Goal: Task Accomplishment & Management: Use online tool/utility

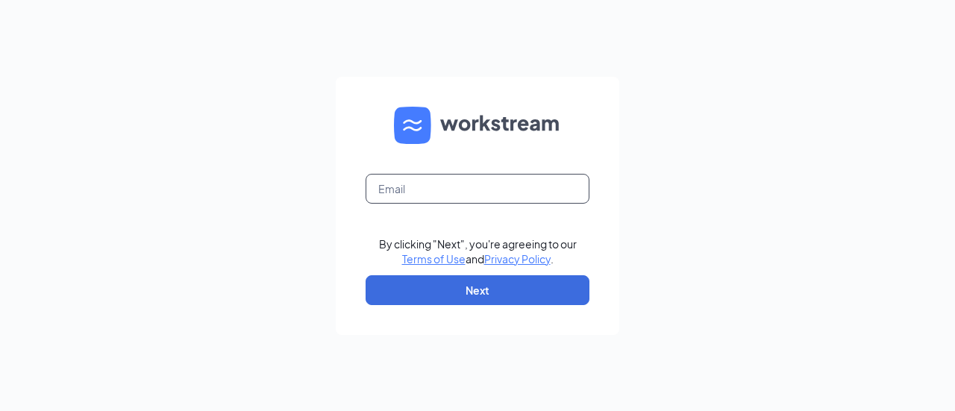
click at [395, 192] on input "text" at bounding box center [478, 189] width 224 height 30
type input "sineson@scrivanos.com"
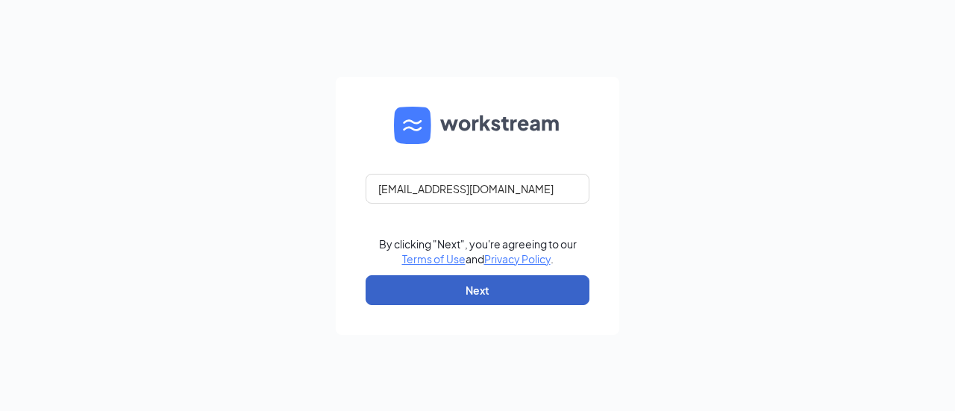
click at [488, 286] on button "Next" at bounding box center [478, 290] width 224 height 30
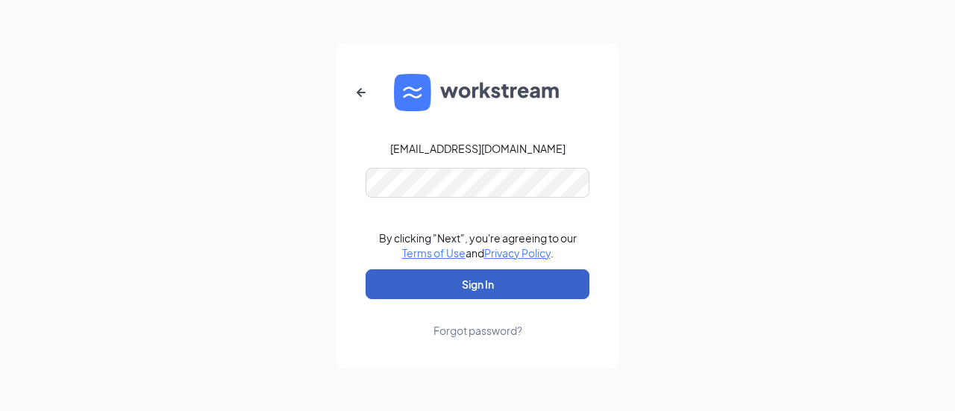
click at [470, 281] on button "Sign In" at bounding box center [478, 284] width 224 height 30
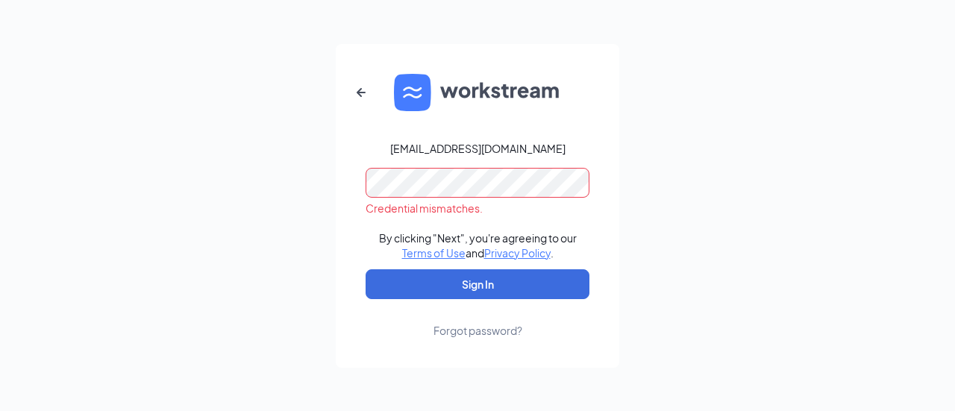
click at [334, 213] on div "sineson@scrivanos.com Credential mismatches. By clicking "Next", you're agreein…" at bounding box center [477, 205] width 955 height 411
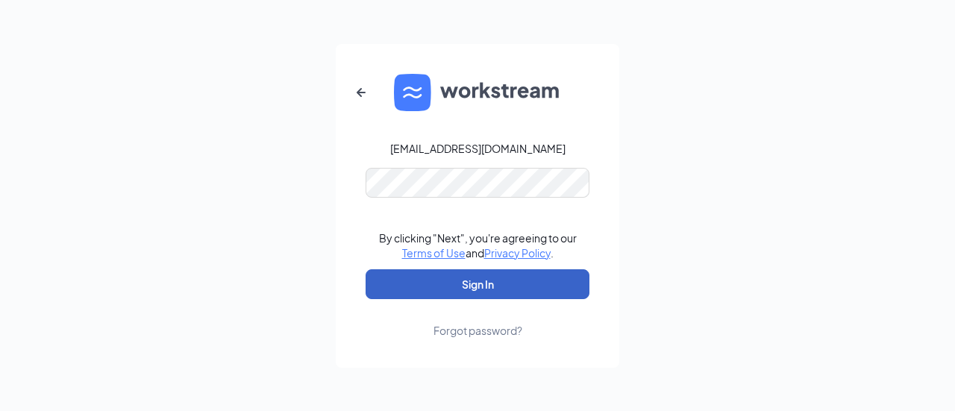
click at [394, 284] on button "Sign In" at bounding box center [478, 284] width 224 height 30
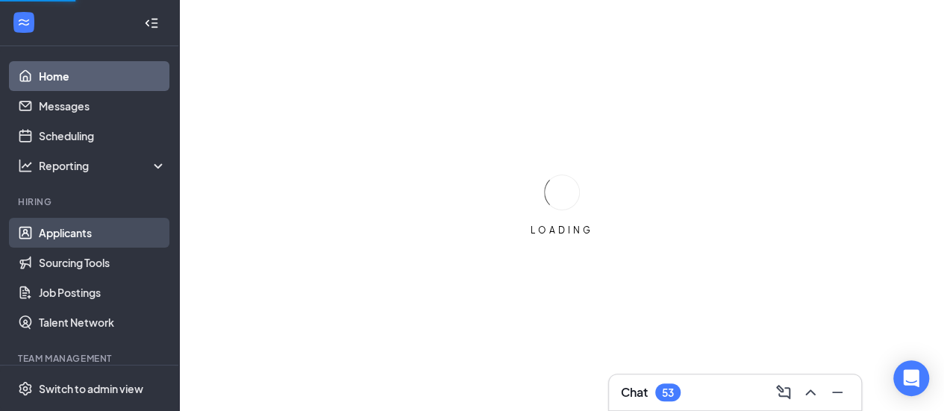
click at [82, 234] on link "Applicants" at bounding box center [103, 233] width 128 height 30
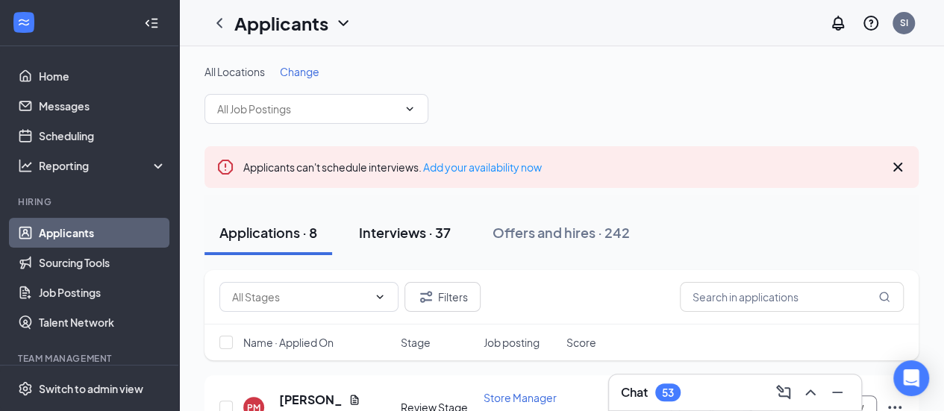
click at [412, 234] on div "Interviews · 37" at bounding box center [405, 232] width 92 height 19
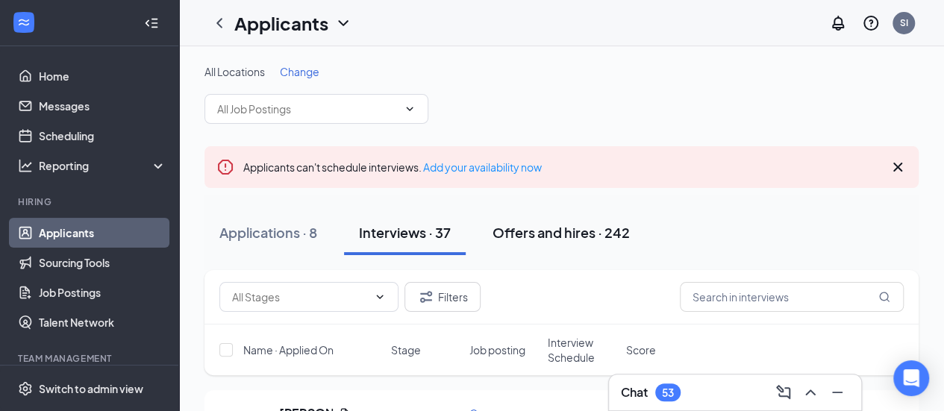
click at [537, 231] on div "Offers and hires · 242" at bounding box center [560, 232] width 137 height 19
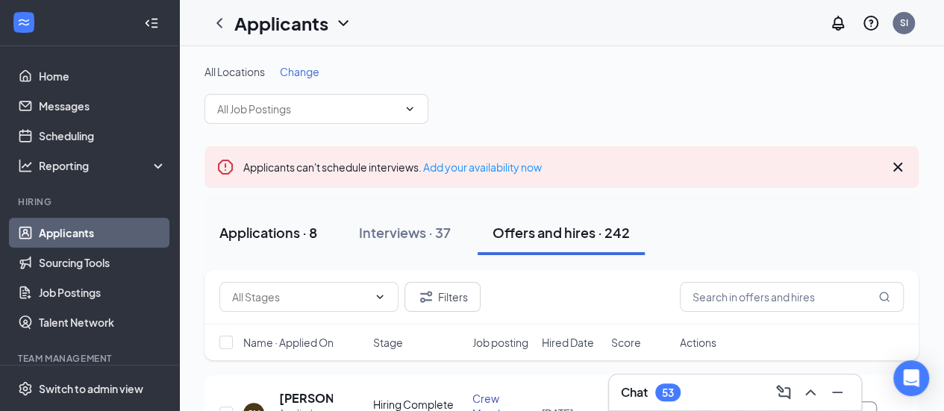
click at [294, 231] on div "Applications · 8" at bounding box center [268, 232] width 98 height 19
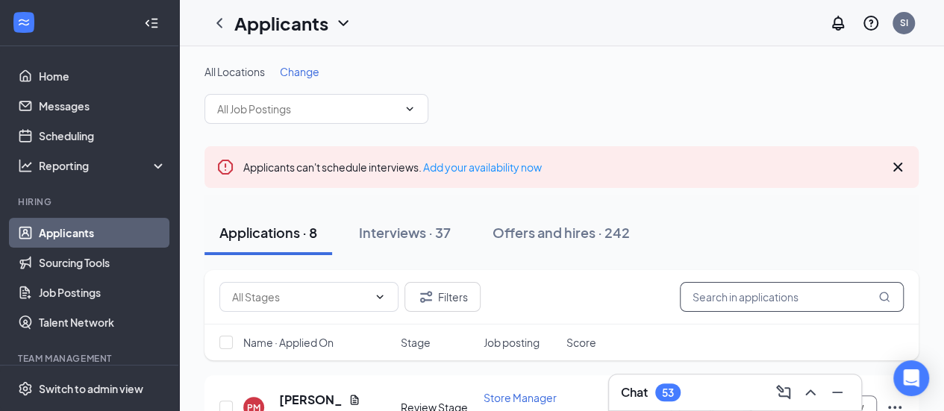
click at [719, 298] on input "text" at bounding box center [792, 297] width 224 height 30
type input "j"
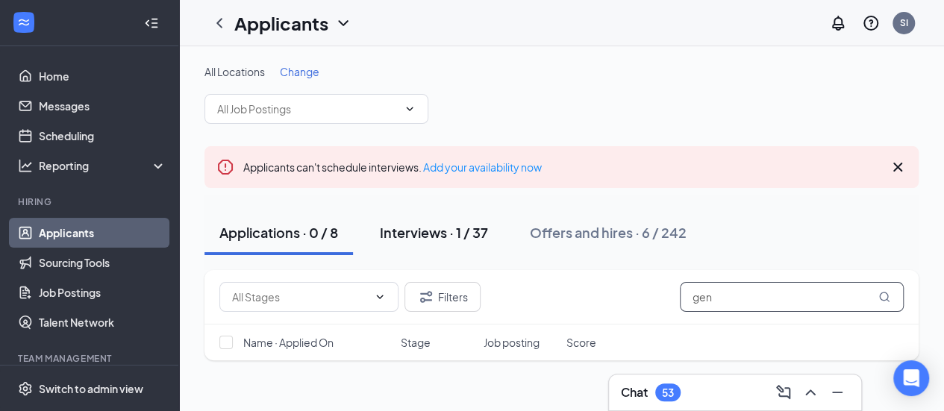
type input "gen"
click at [433, 234] on div "Interviews · 1 / 37" at bounding box center [434, 232] width 108 height 19
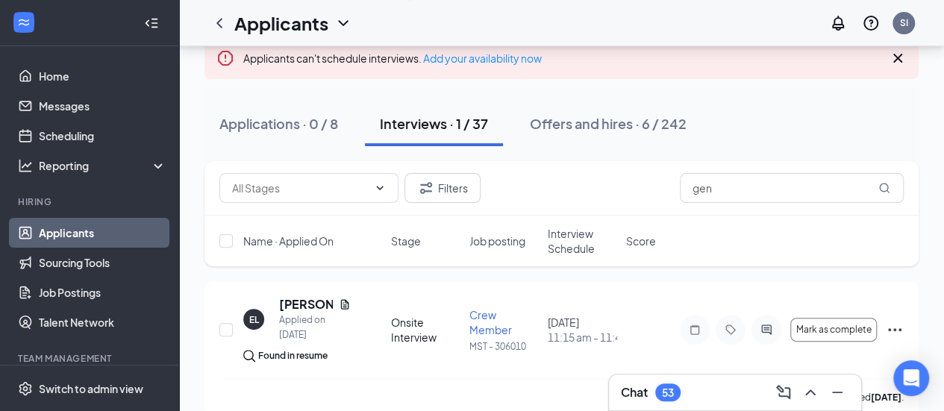
scroll to position [115, 0]
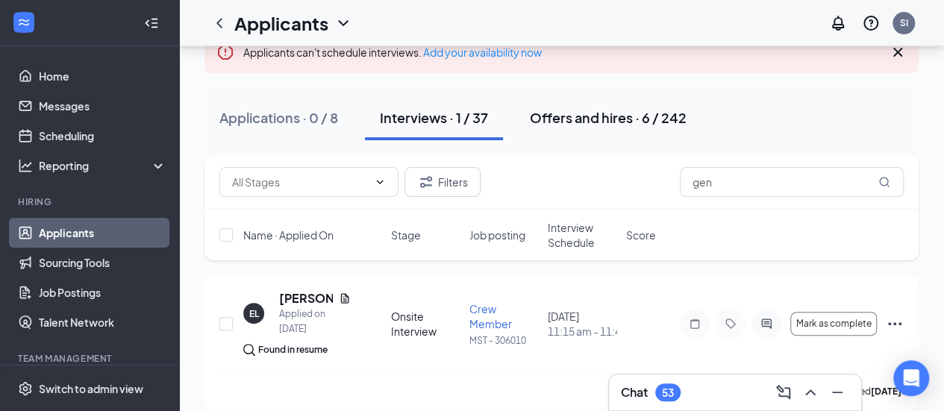
click at [619, 119] on div "Offers and hires · 6 / 242" at bounding box center [608, 117] width 157 height 19
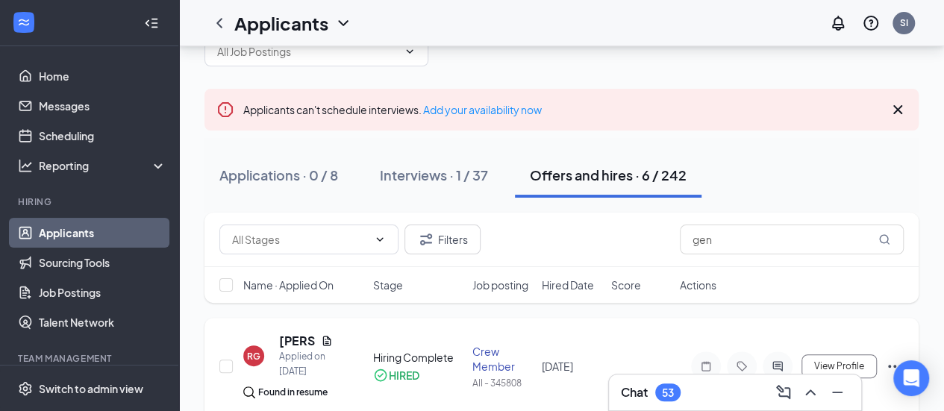
scroll to position [115, 0]
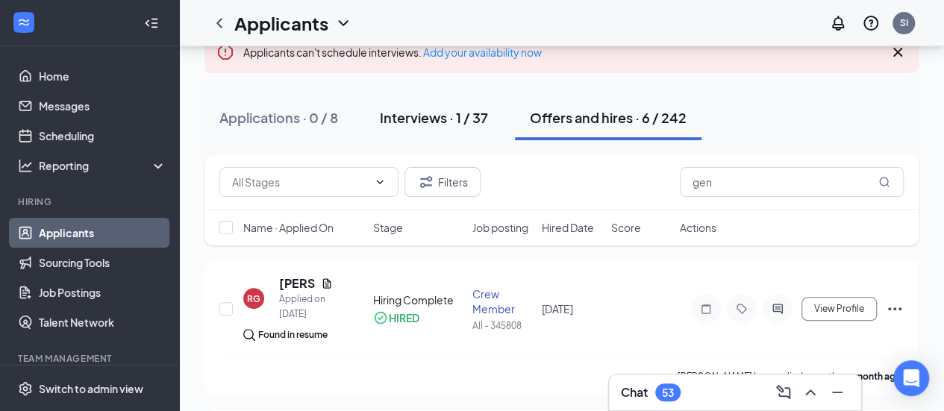
click at [419, 119] on div "Interviews · 1 / 37" at bounding box center [434, 117] width 108 height 19
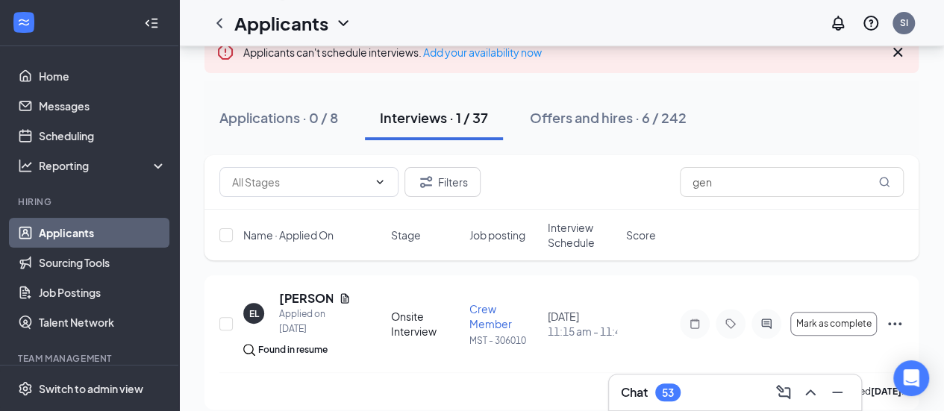
click at [900, 49] on icon "Cross" at bounding box center [897, 52] width 9 height 9
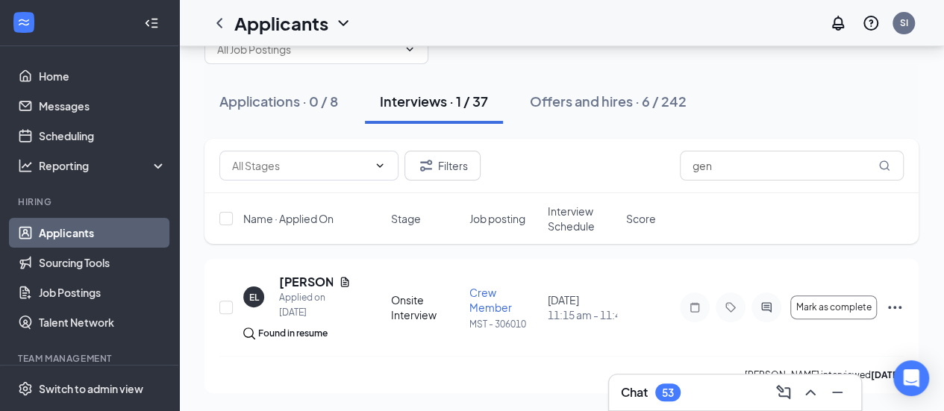
scroll to position [43, 0]
